Goal: Task Accomplishment & Management: Complete application form

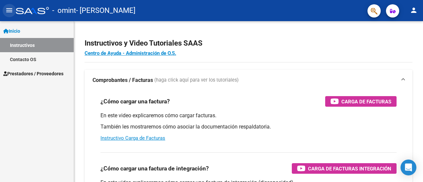
click at [13, 9] on button "menu" at bounding box center [9, 10] width 13 height 13
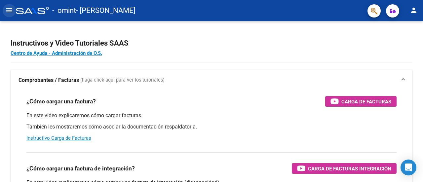
click at [13, 9] on button "menu" at bounding box center [9, 10] width 13 height 13
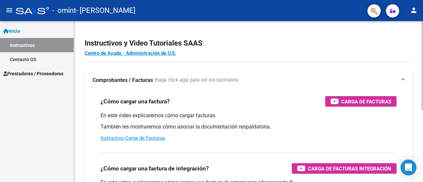
click at [421, 64] on div "Instructivos y Video Tutoriales SAAS Centro de Ayuda - Administración de O.S. C…" at bounding box center [248, 166] width 349 height 290
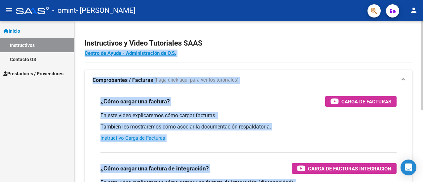
drag, startPoint x: 421, startPoint y: 64, endPoint x: 421, endPoint y: 69, distance: 5.0
click at [421, 69] on div "Instructivos y Video Tutoriales SAAS Centro de Ayuda - Administración de O.S. C…" at bounding box center [249, 166] width 351 height 290
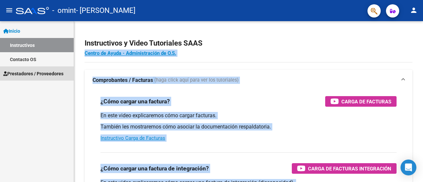
click at [67, 75] on link "Prestadores / Proveedores" at bounding box center [37, 73] width 74 height 14
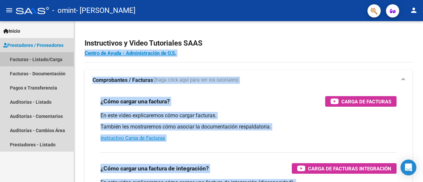
click at [56, 60] on link "Facturas - Listado/Carga" at bounding box center [37, 59] width 74 height 14
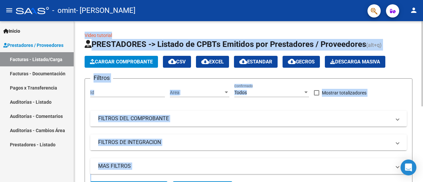
click at [305, 135] on mat-expansion-panel-header "FILTROS DE INTEGRACION" at bounding box center [248, 143] width 317 height 16
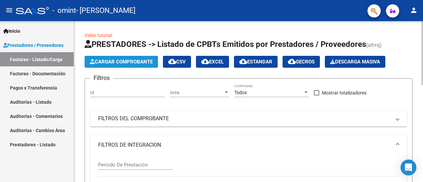
click at [137, 63] on span "Cargar Comprobante" at bounding box center [121, 62] width 63 height 6
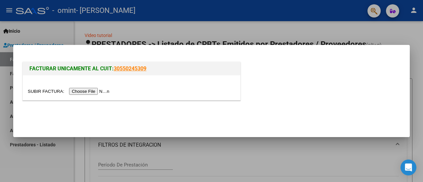
click at [106, 95] on input "file" at bounding box center [70, 91] width 84 height 7
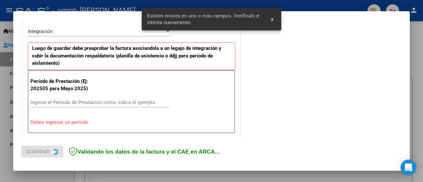
scroll to position [165, 0]
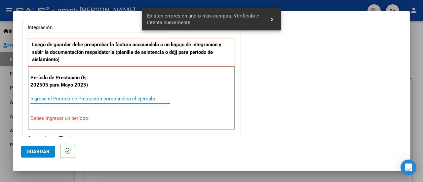
click at [104, 96] on input "Ingrese el Período de Prestación como indica el ejemplo" at bounding box center [99, 99] width 139 height 6
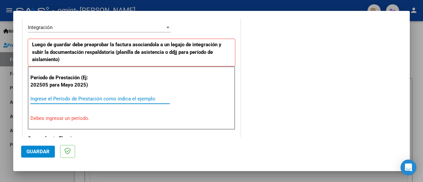
click at [104, 96] on input "Ingrese el Período de Prestación como indica el ejemplo" at bounding box center [99, 99] width 139 height 6
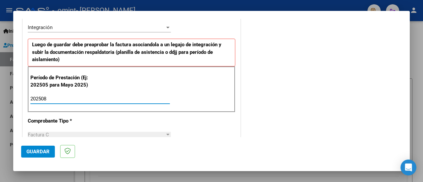
type input "202508"
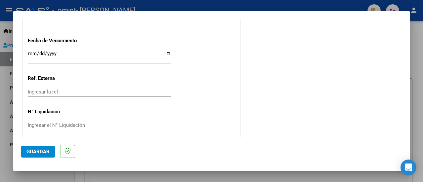
scroll to position [477, 0]
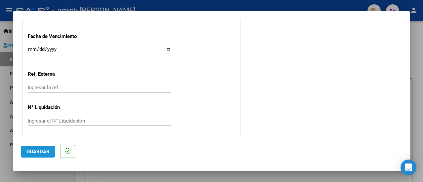
click at [50, 153] on button "Guardar" at bounding box center [38, 152] width 34 height 12
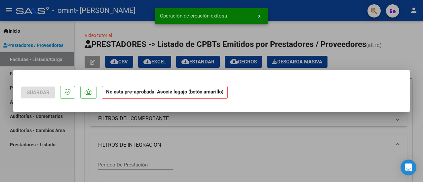
scroll to position [0, 0]
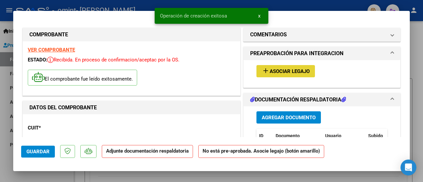
click at [299, 72] on span "Asociar Legajo" at bounding box center [290, 71] width 40 height 6
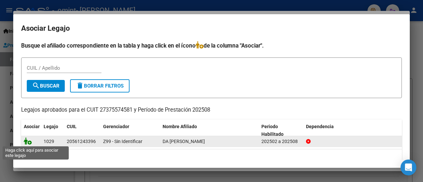
click at [28, 143] on icon at bounding box center [28, 140] width 8 height 7
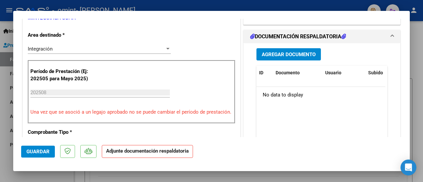
scroll to position [155, 0]
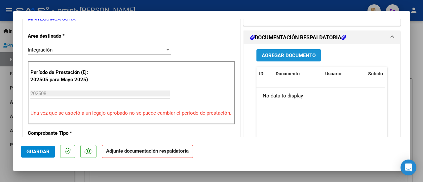
click at [295, 58] on button "Agregar Documento" at bounding box center [288, 55] width 64 height 12
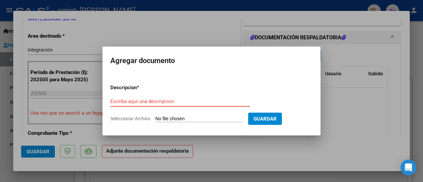
click at [161, 104] on input "Escriba aquí una descripcion" at bounding box center [179, 101] width 139 height 6
click at [169, 114] on form "Descripcion * Escriba aquí una descripcion Seleccionar Archivo Guardar" at bounding box center [211, 103] width 202 height 48
click at [171, 117] on input "Seleccionar Archivo" at bounding box center [199, 119] width 88 height 6
type input "C:\fakepath\ASISTENCIA [PERSON_NAME] DA [PERSON_NAME][DATE].pdf"
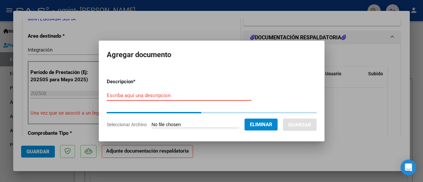
click at [145, 94] on input "Escriba aquí una descripcion" at bounding box center [179, 96] width 145 height 6
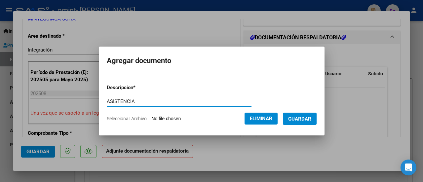
type input "ASISTENCIA"
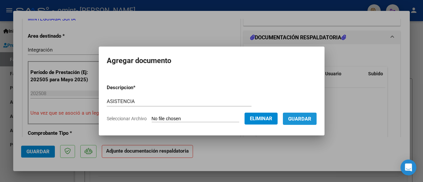
click at [311, 119] on span "Guardar" at bounding box center [299, 119] width 23 height 6
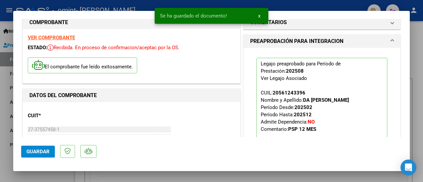
scroll to position [0, 0]
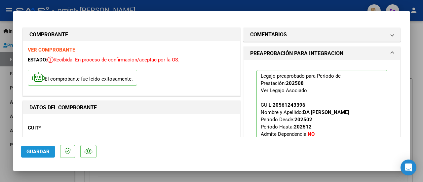
click at [35, 150] on span "Guardar" at bounding box center [37, 152] width 23 height 6
click at [413, 35] on div at bounding box center [211, 91] width 423 height 182
type input "$ 0,00"
